Goal: Task Accomplishment & Management: Complete application form

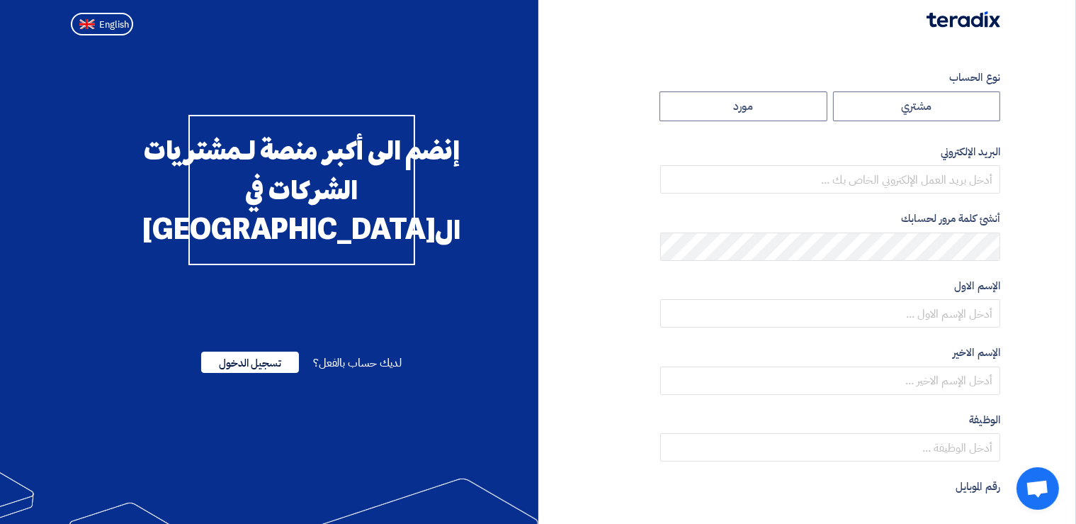
radio input "true"
type input "[PERSON_NAME][EMAIL_ADDRESS][DOMAIN_NAME]"
type input "Energya Steel"
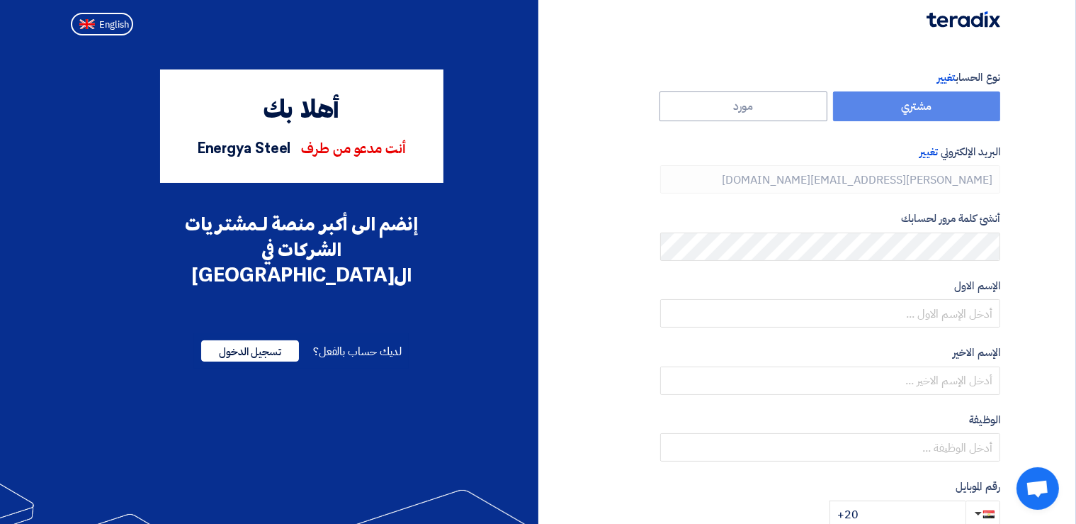
click at [682, 18] on div at bounding box center [538, 20] width 946 height 41
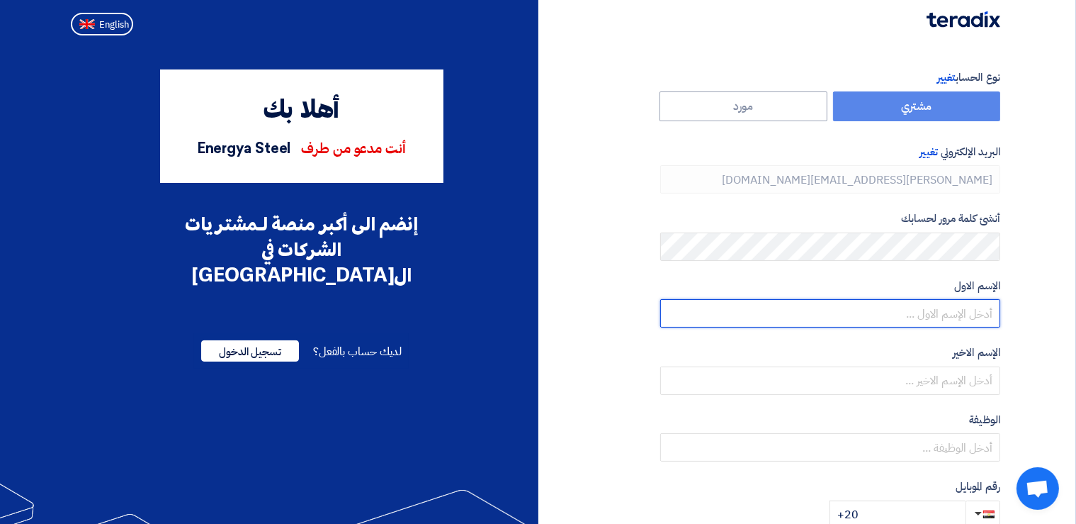
click at [970, 307] on input "text" at bounding box center [830, 313] width 340 height 28
type input "ِ"
type input "[PERSON_NAME]"
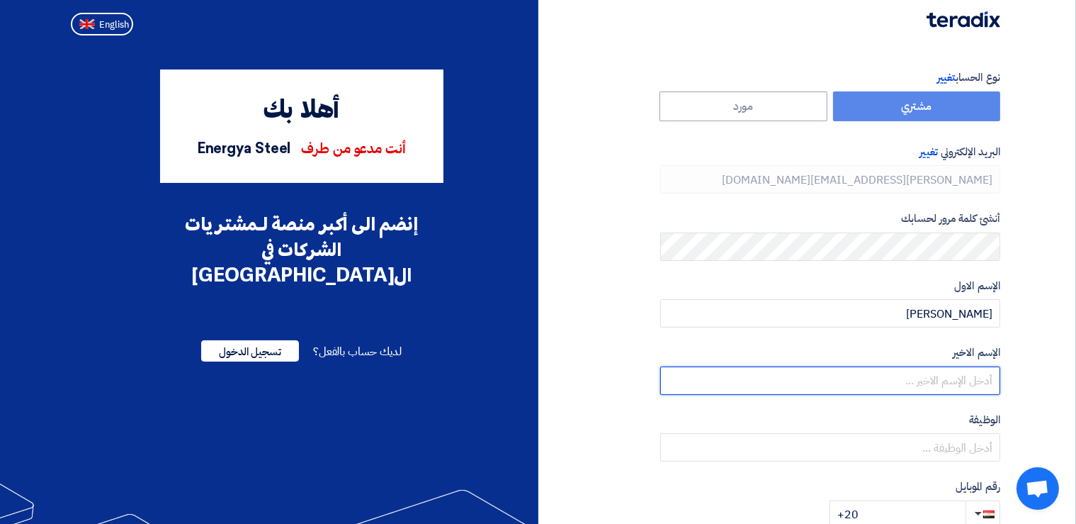
click at [917, 378] on input "text" at bounding box center [830, 380] width 340 height 28
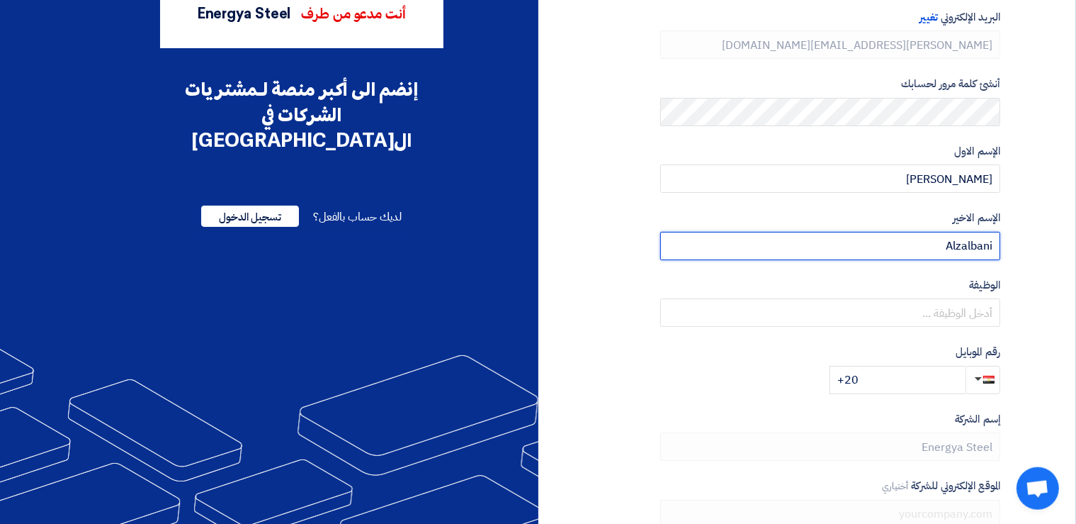
scroll to position [150, 0]
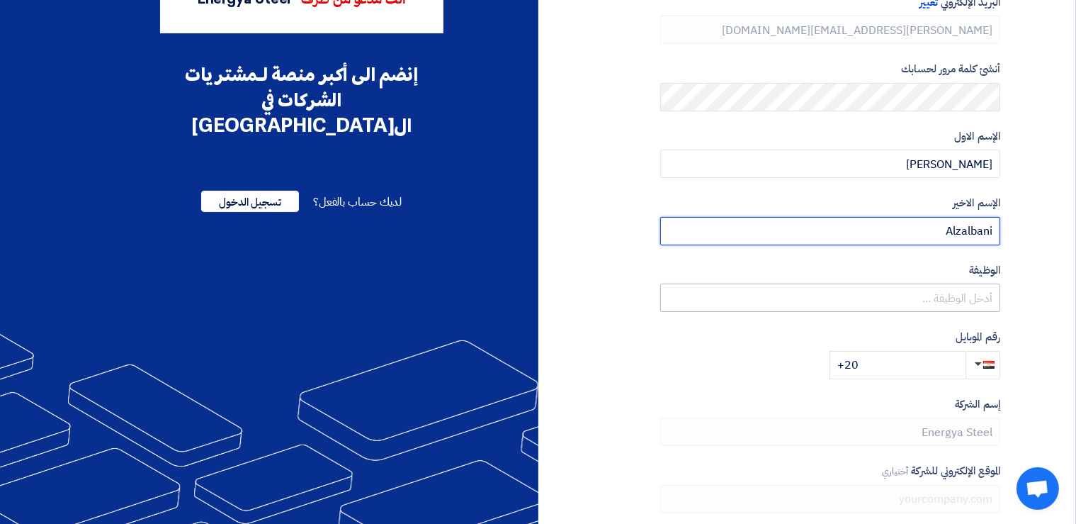
type input "Alzalbani"
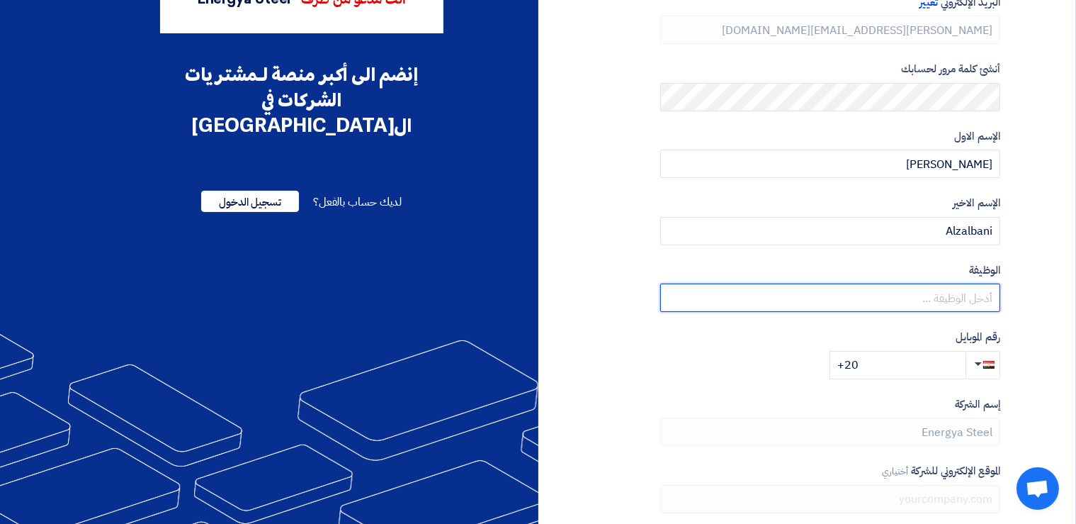
click at [921, 293] on input "text" at bounding box center [830, 297] width 340 height 28
paste input "Senior MRO Procurement Engineer"
drag, startPoint x: 809, startPoint y: 300, endPoint x: 875, endPoint y: 299, distance: 65.9
click at [875, 299] on input "Senior MRO Procurement Engineer" at bounding box center [830, 297] width 340 height 28
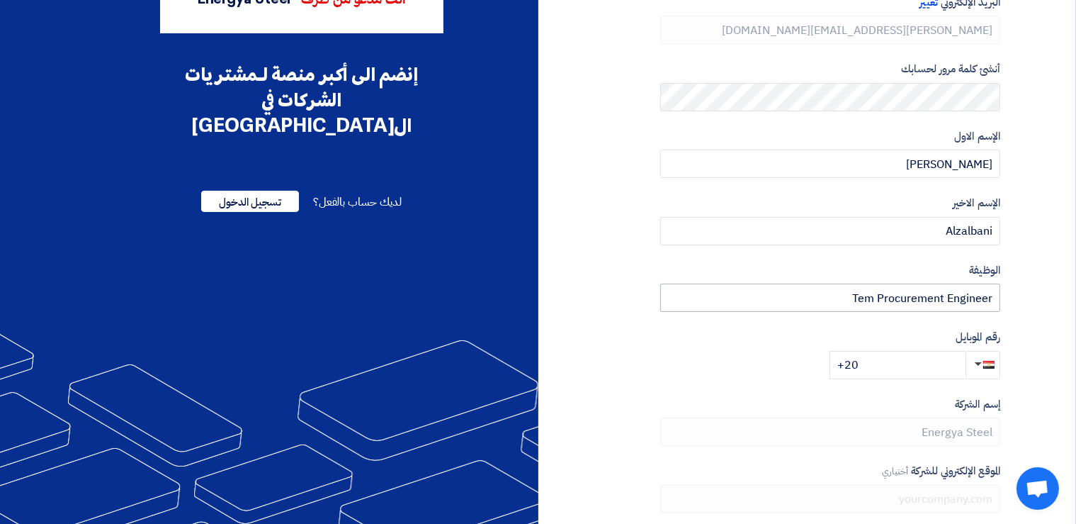
drag, startPoint x: 823, startPoint y: 283, endPoint x: 948, endPoint y: 300, distance: 125.8
click at [976, 301] on div "الوظيفة أختياري Tem Procurement Engineer" at bounding box center [830, 287] width 340 height 50
drag, startPoint x: 877, startPoint y: 299, endPoint x: 855, endPoint y: 296, distance: 22.9
click at [855, 296] on input "Tem Procurement Engineer" at bounding box center [830, 297] width 340 height 28
click at [847, 295] on input "Tem Procurement Engineer" at bounding box center [830, 297] width 340 height 28
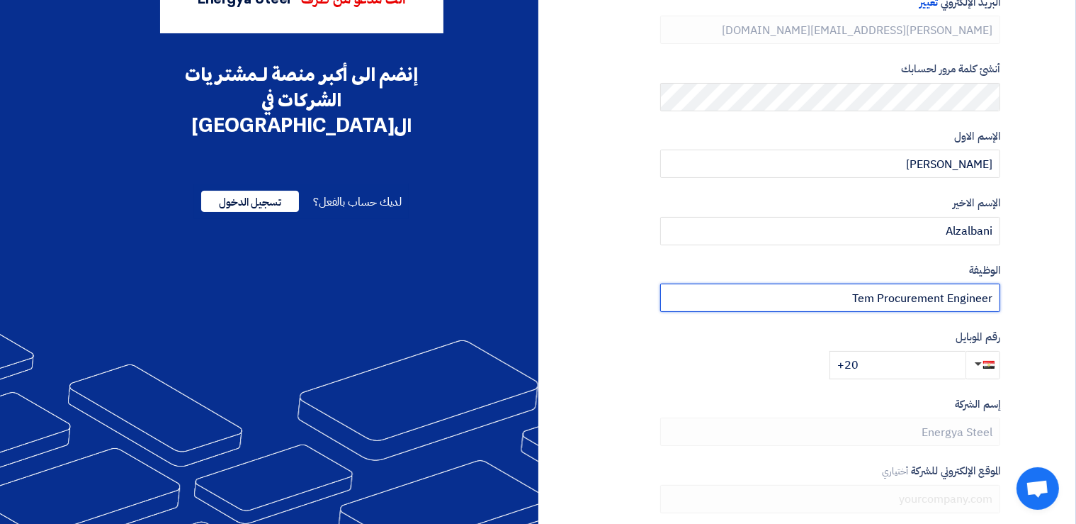
drag, startPoint x: 864, startPoint y: 297, endPoint x: 1028, endPoint y: 295, distance: 164.4
click at [1001, 297] on input "Tem Procurement Engineer" at bounding box center [830, 297] width 340 height 28
paste input "am Leader –"
type input "Team Leader – Procurement Engineer"
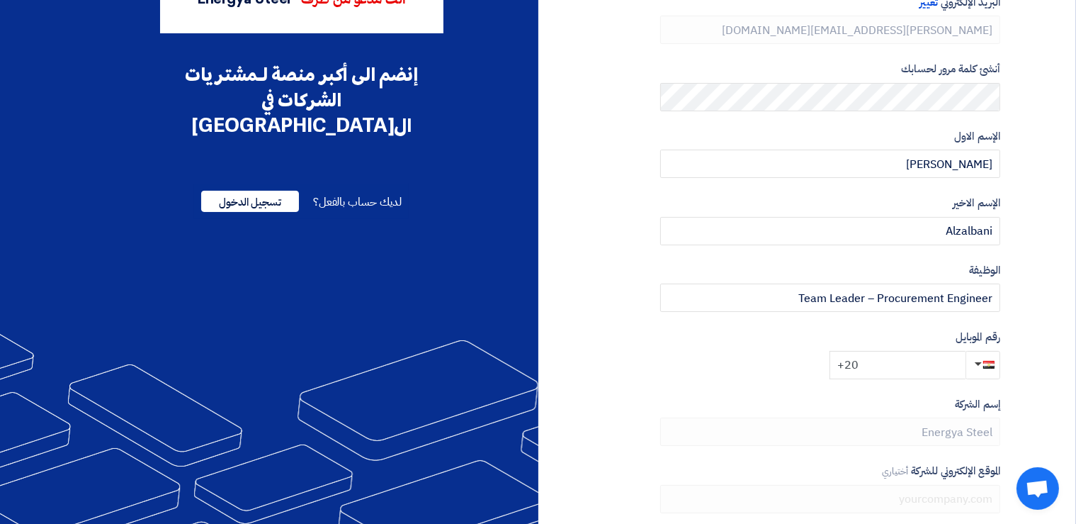
click at [883, 361] on input "+20" at bounding box center [898, 365] width 136 height 28
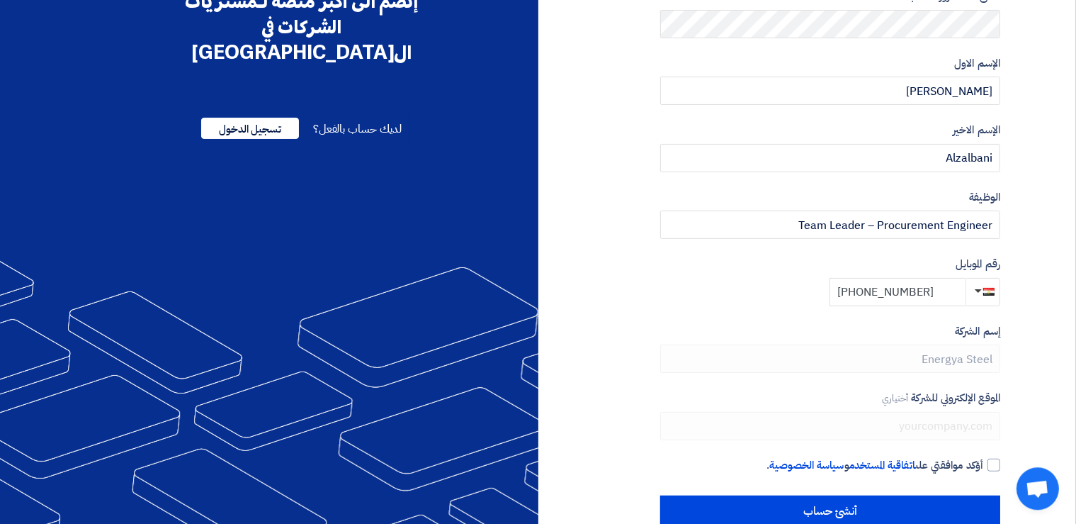
scroll to position [252, 0]
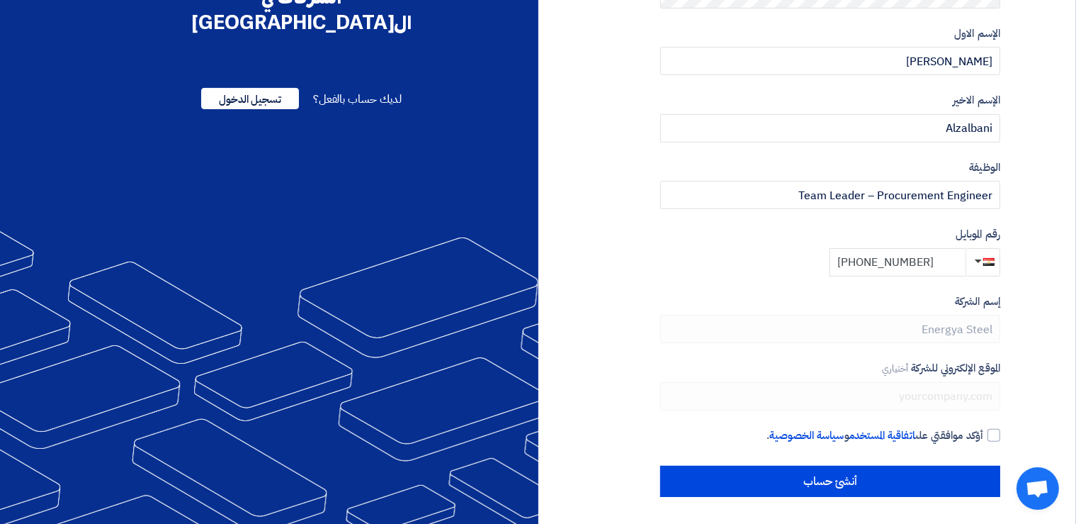
type input "[PHONE_NUMBER]"
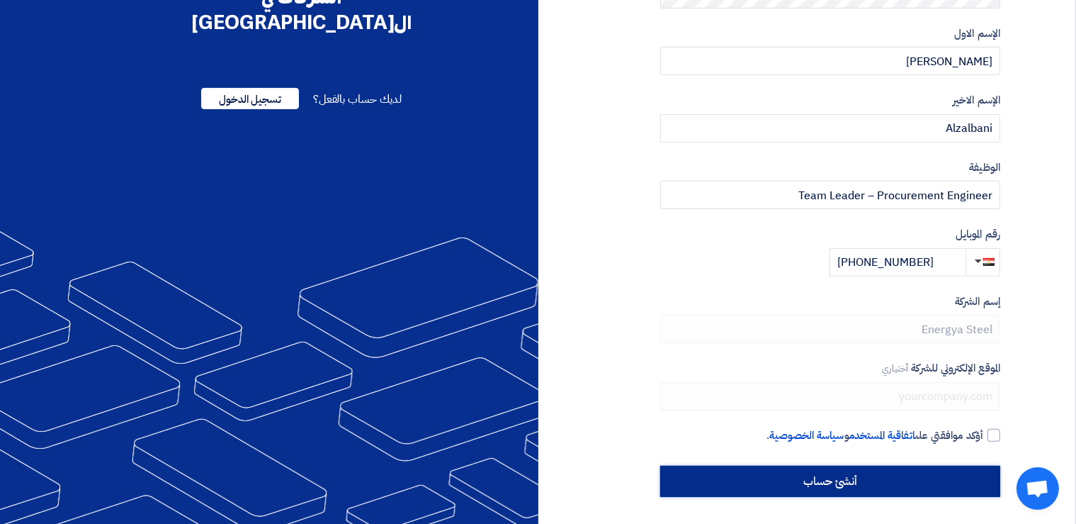
click at [885, 473] on input "أنشئ حساب" at bounding box center [830, 481] width 340 height 31
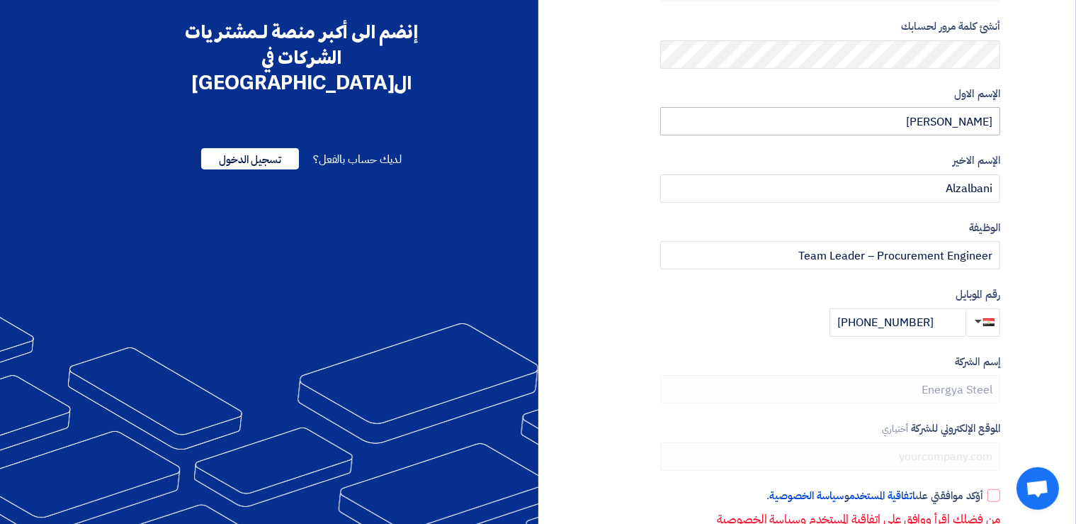
scroll to position [278, 0]
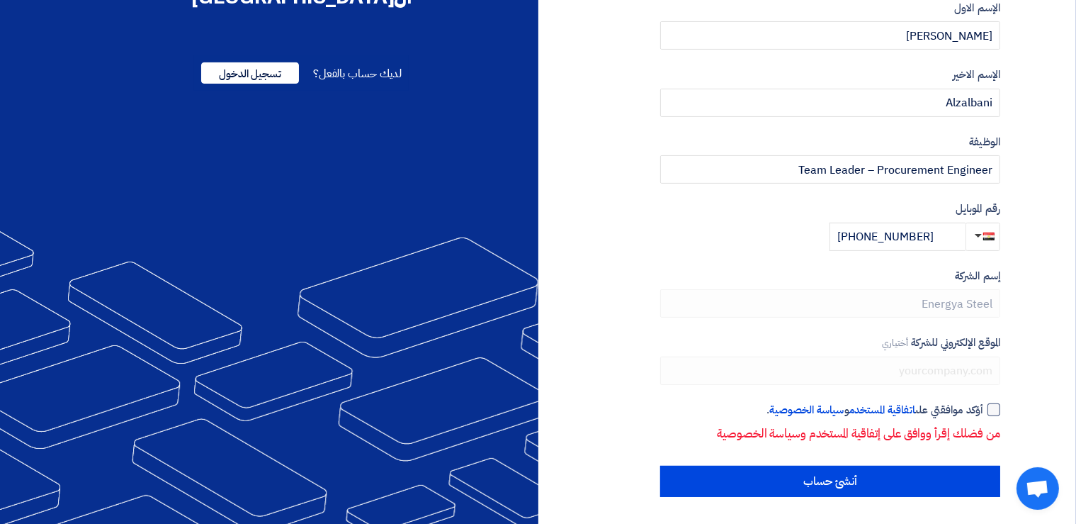
click at [988, 407] on div at bounding box center [994, 409] width 13 height 13
click at [984, 407] on input "أؤكد موافقتي على اتفاقية المستخدم و سياسة الخصوصية ." at bounding box center [813, 416] width 340 height 28
checkbox input "true"
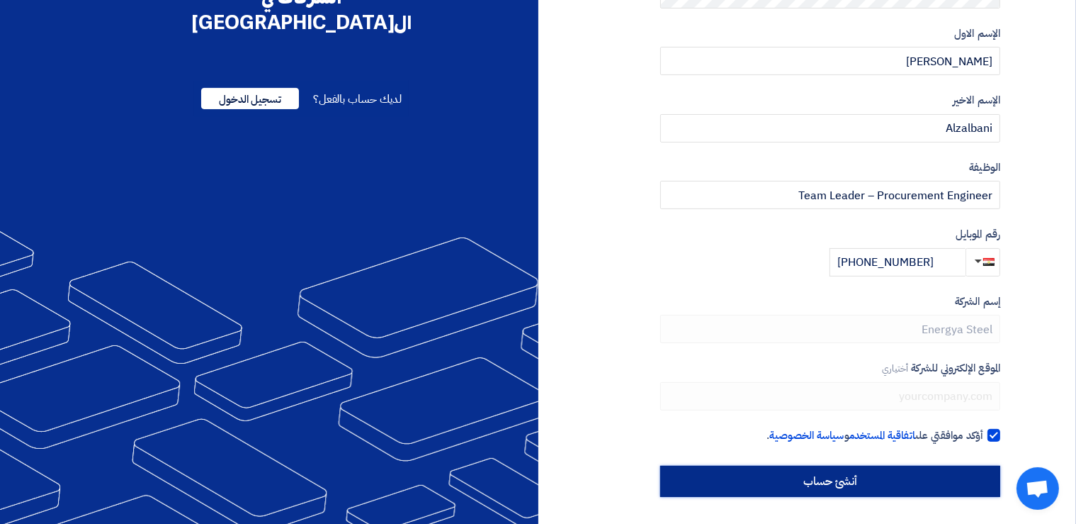
click at [840, 480] on input "أنشئ حساب" at bounding box center [830, 481] width 340 height 31
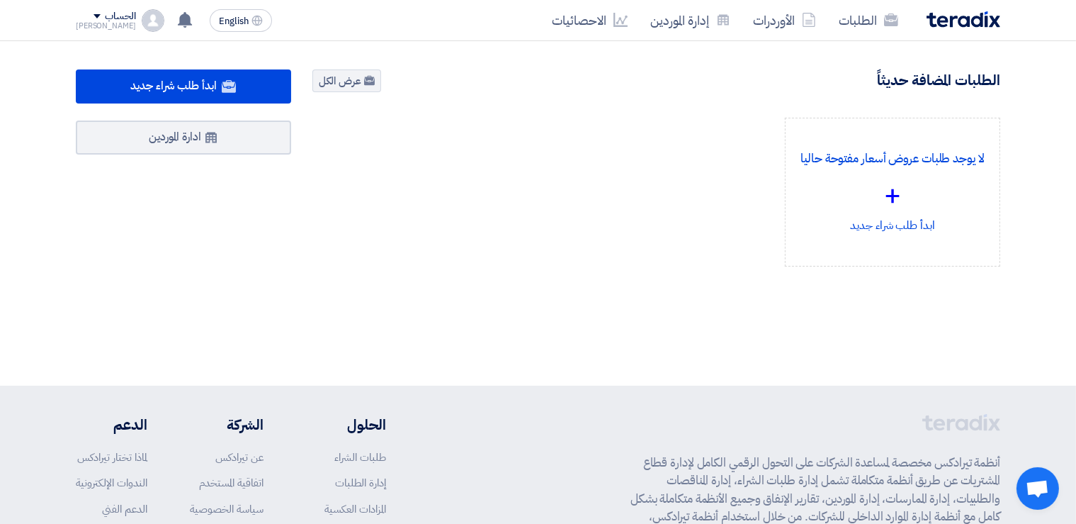
click at [670, 237] on div "لا يوجد طلبات عروض أسعار مفتوحة حاليا + ابدأ طلب شراء جديد" at bounding box center [656, 203] width 709 height 171
